Goal: Find specific page/section: Find specific page/section

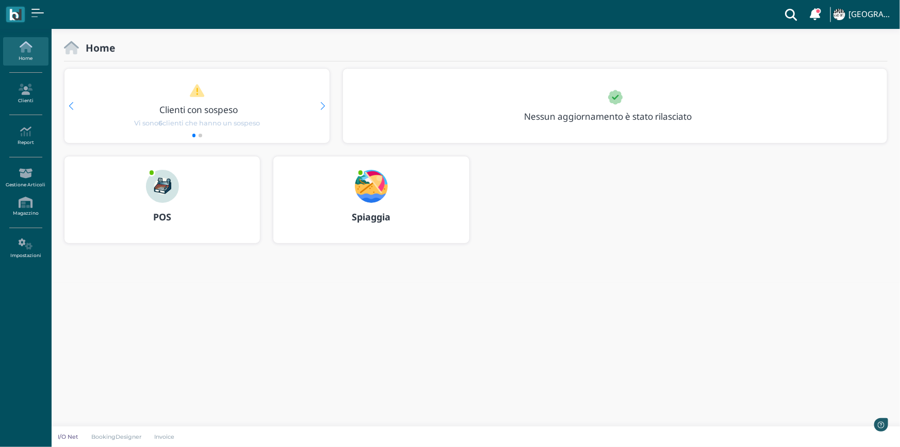
click at [357, 194] on img at bounding box center [371, 186] width 33 height 33
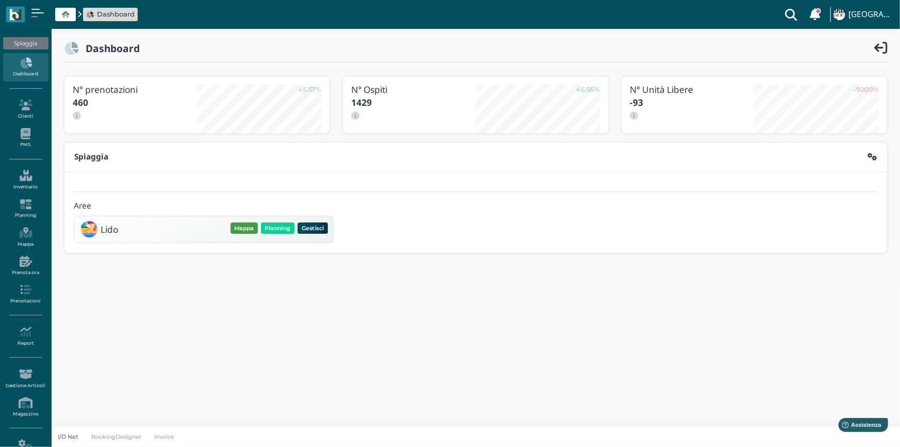
click at [248, 229] on button "Mappa" at bounding box center [244, 227] width 27 height 11
